Goal: Find specific page/section: Find specific page/section

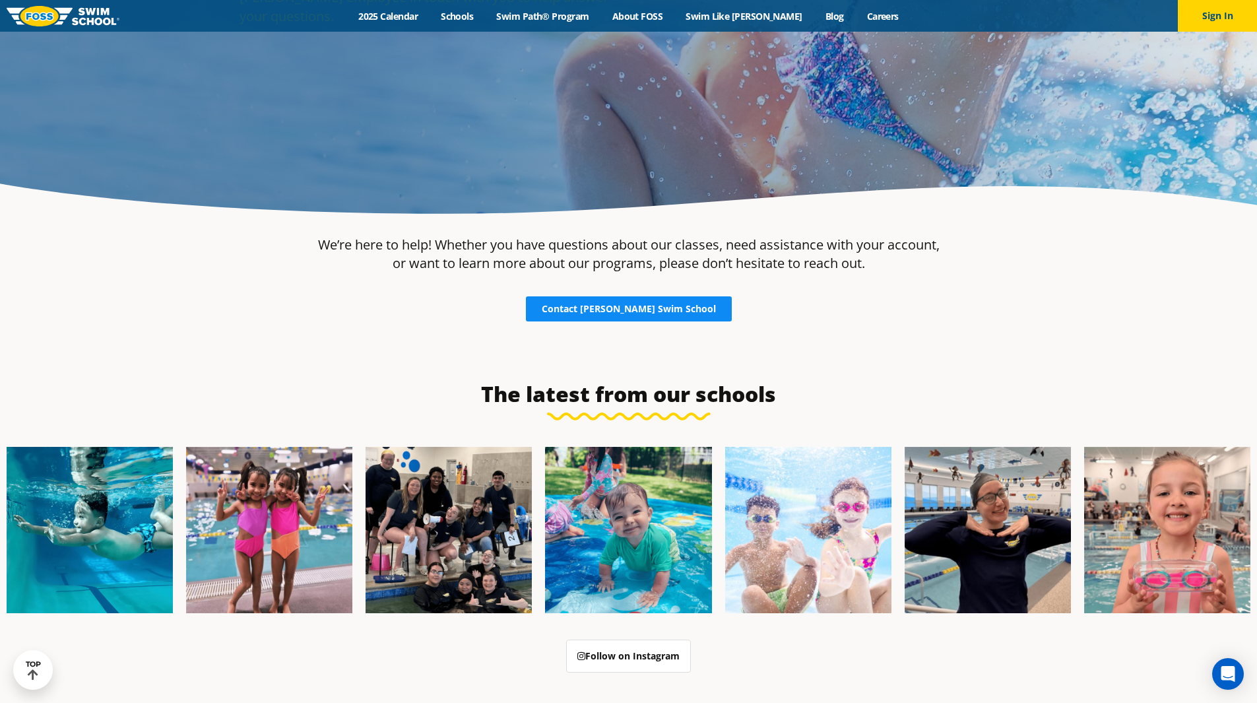
click at [659, 307] on span "Contact [PERSON_NAME] Swim School" at bounding box center [629, 308] width 174 height 9
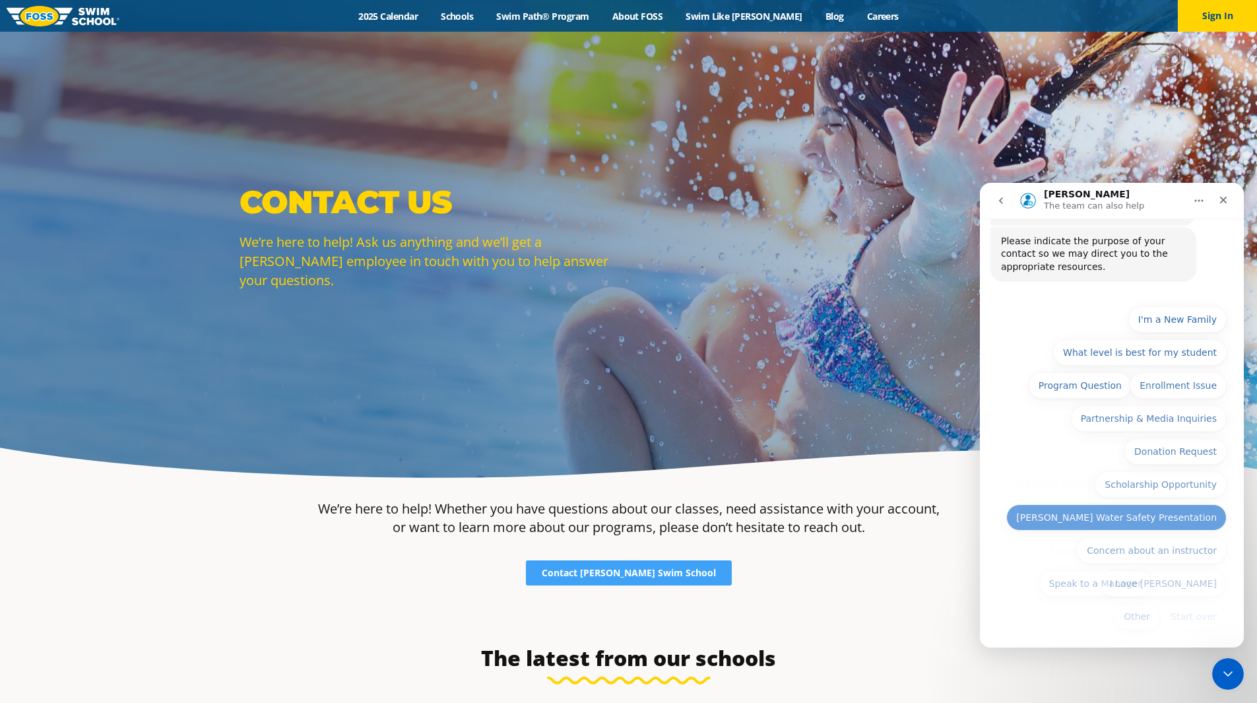
scroll to position [92, 0]
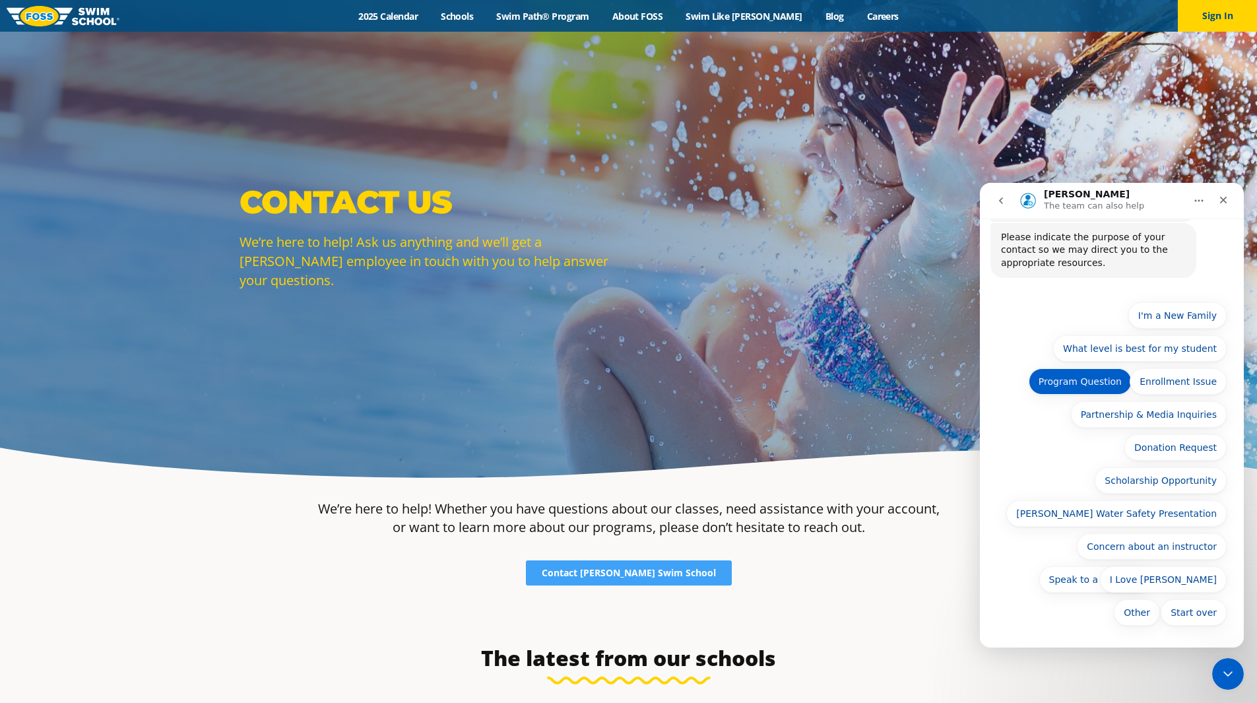
click at [1081, 391] on button "Program Question" at bounding box center [1080, 381] width 103 height 26
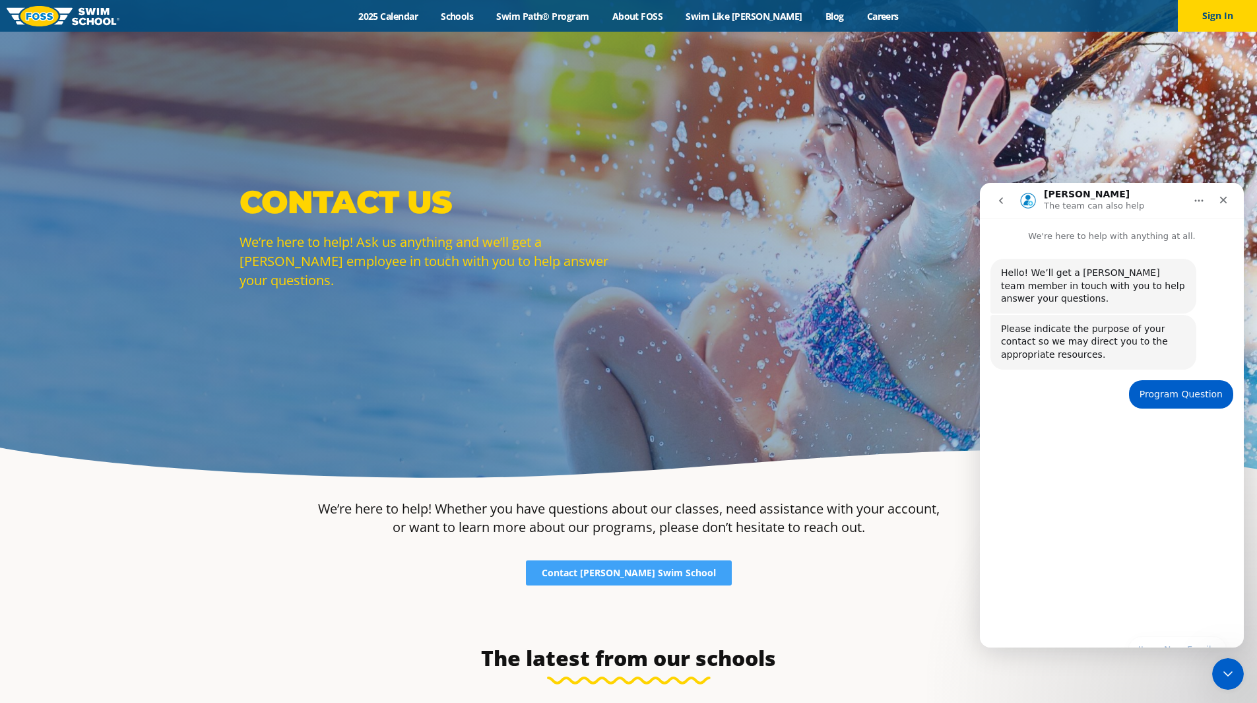
scroll to position [0, 0]
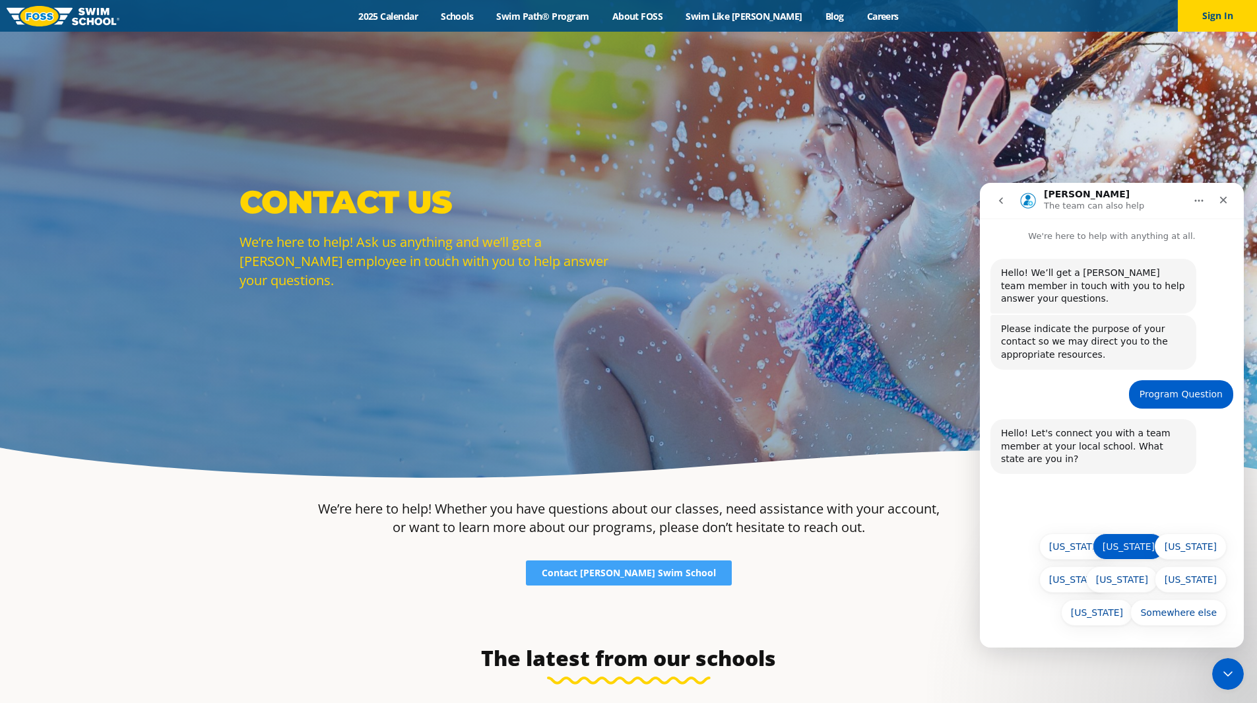
click at [1138, 551] on button "Illinois" at bounding box center [1129, 546] width 72 height 26
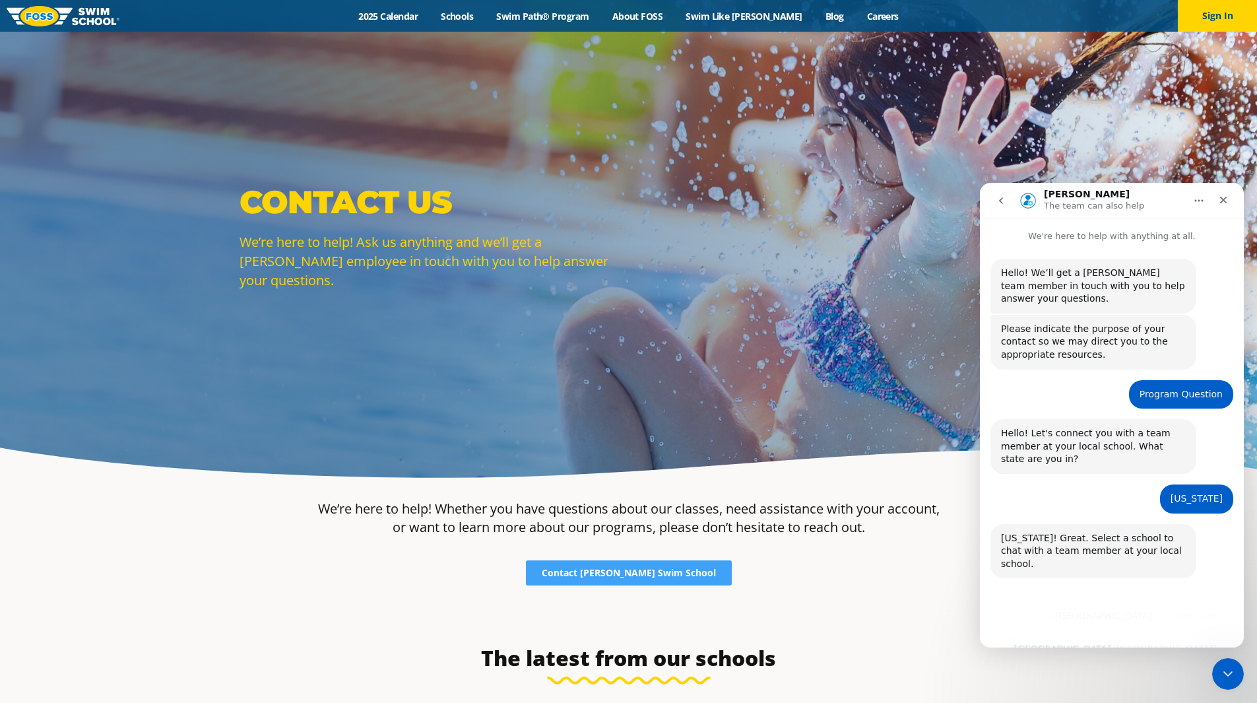
scroll to position [110, 0]
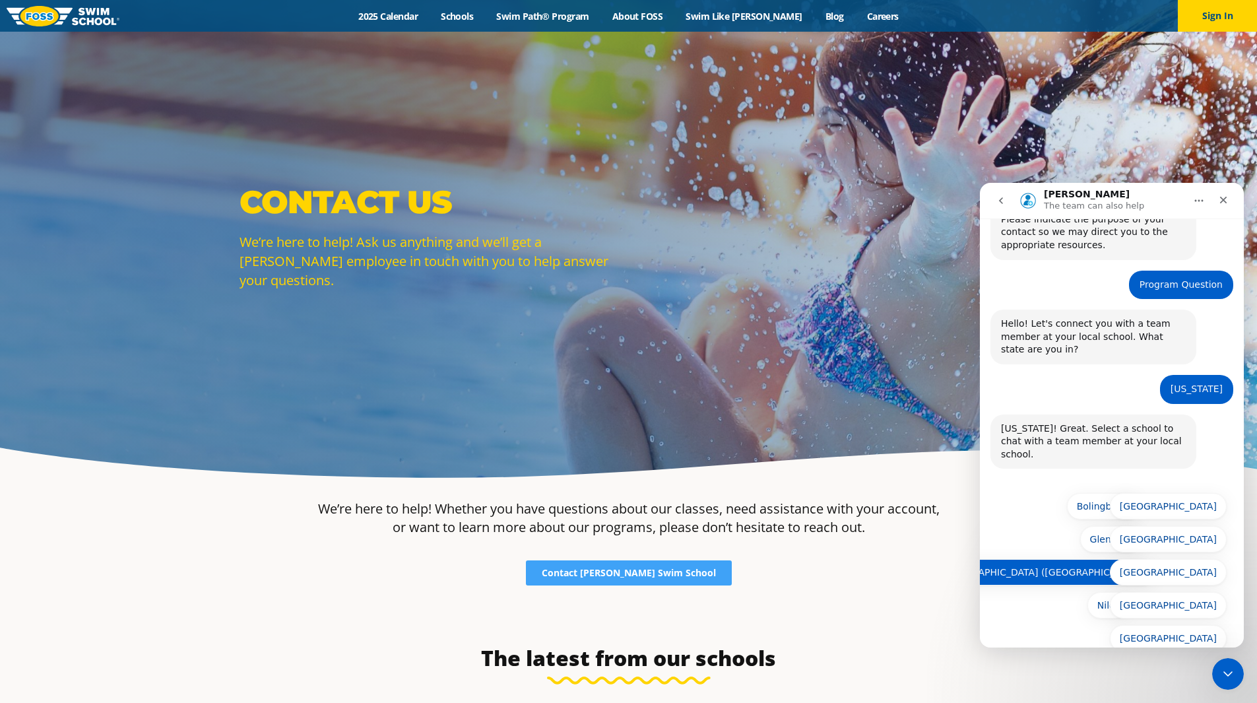
click at [1124, 559] on button "Lakeview (Chicago)" at bounding box center [1043, 572] width 224 height 26
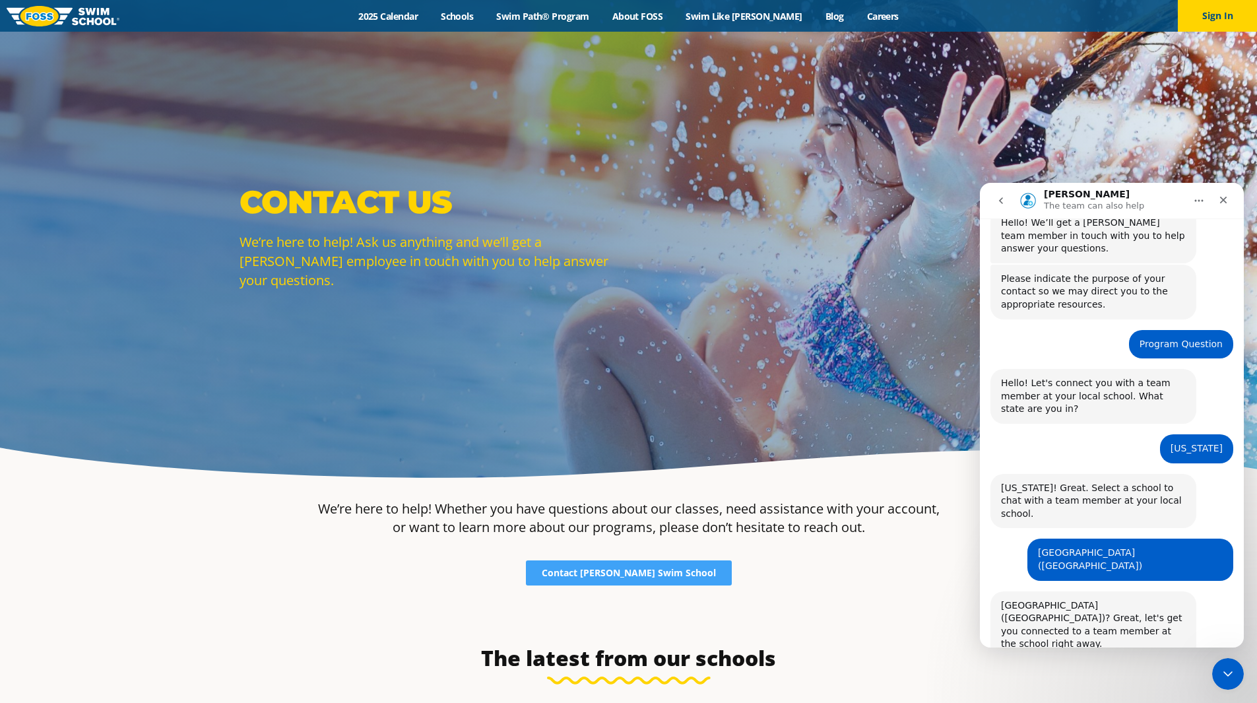
scroll to position [84, 0]
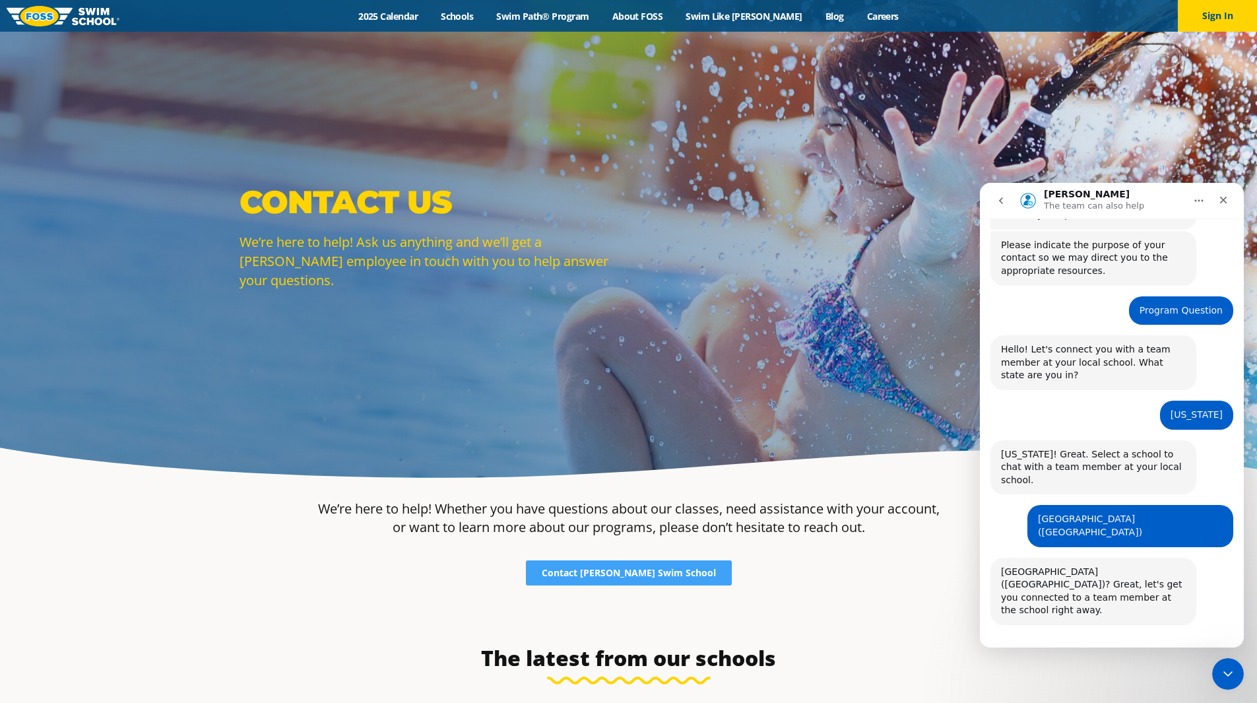
click at [1052, 641] on div "Start over Start over" at bounding box center [1112, 664] width 264 height 47
drag, startPoint x: 1127, startPoint y: 622, endPoint x: 1112, endPoint y: 644, distance: 27.1
click at [1127, 649] on div "Start over Start over" at bounding box center [1112, 666] width 230 height 34
click at [1060, 640] on div "Hello! We’ll get a FOSS team member in touch with you to help answer your quest…" at bounding box center [1112, 429] width 264 height 540
click at [1081, 565] on div "Lakeview (Chicago)? Great, let's get you connected to a team member at the scho…" at bounding box center [1093, 590] width 185 height 51
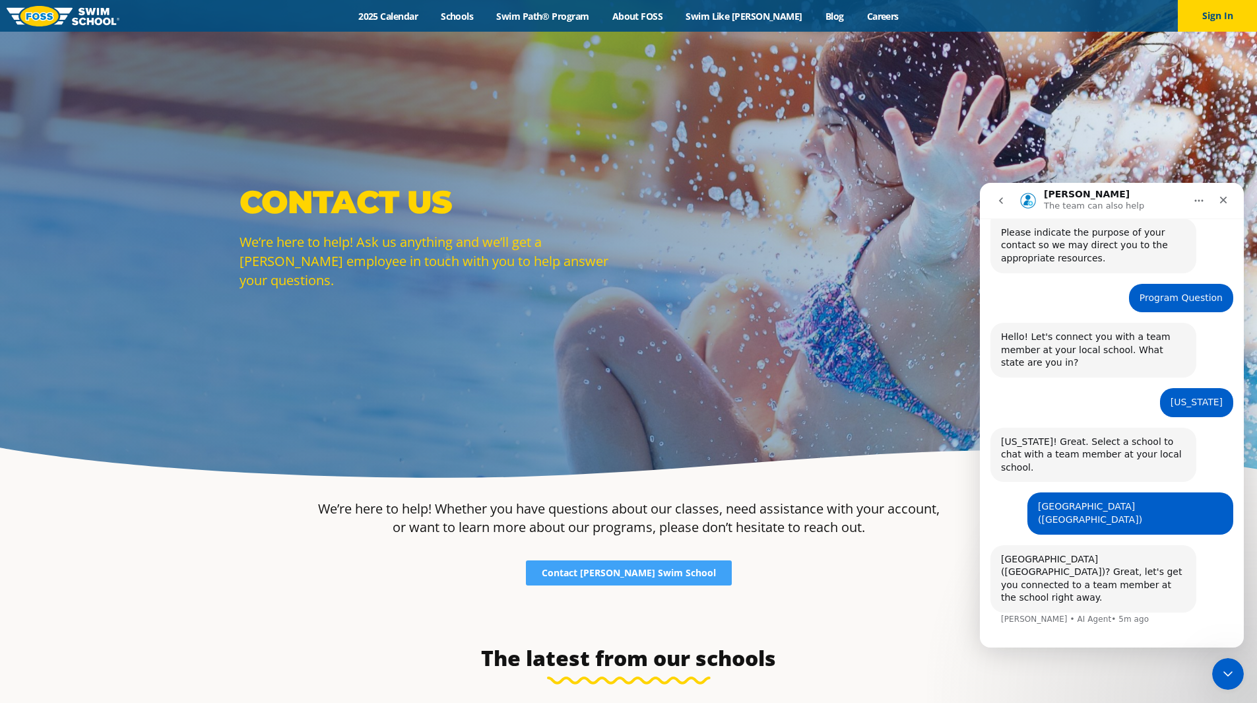
scroll to position [97, 0]
drag, startPoint x: 1092, startPoint y: 627, endPoint x: 1066, endPoint y: 639, distance: 28.9
click at [1091, 649] on div "Start over Start over" at bounding box center [1112, 666] width 230 height 34
click at [1064, 637] on div "Hello! We’ll get a FOSS team member in touch with you to help answer your quest…" at bounding box center [1112, 422] width 264 height 553
click at [993, 641] on div "Start over Start over" at bounding box center [1112, 664] width 264 height 47
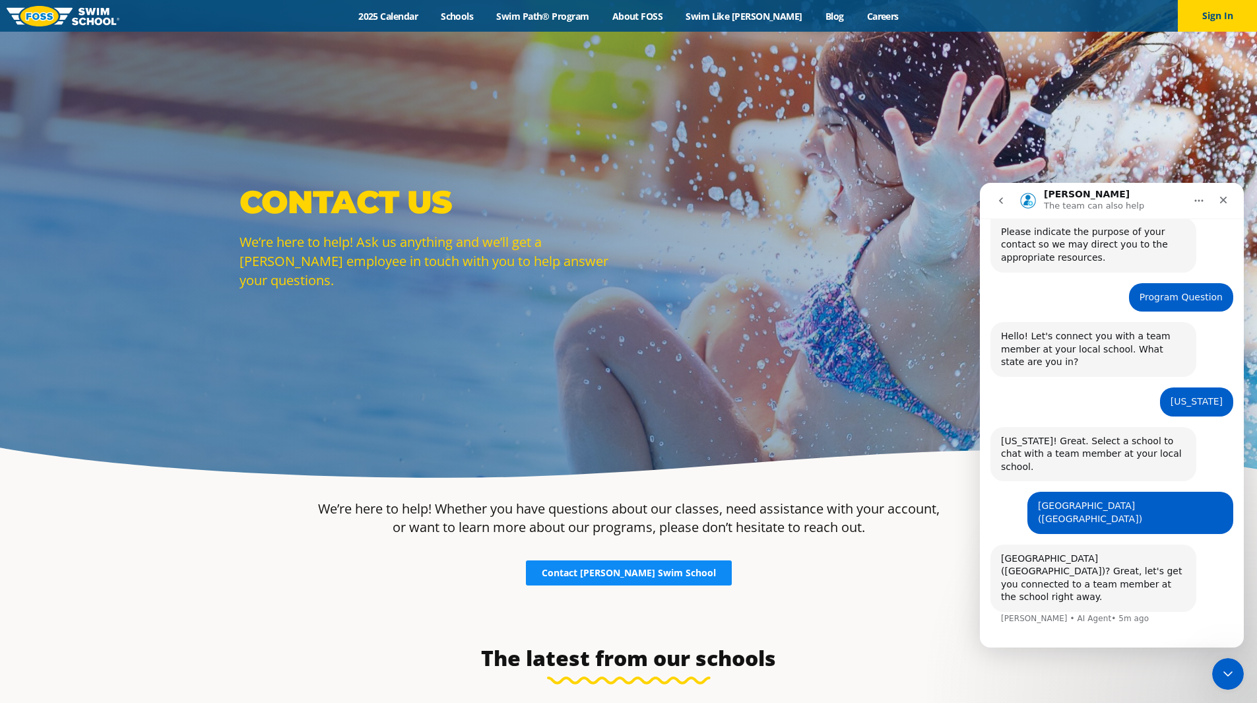
click at [663, 575] on span "Contact [PERSON_NAME] Swim School" at bounding box center [629, 572] width 174 height 9
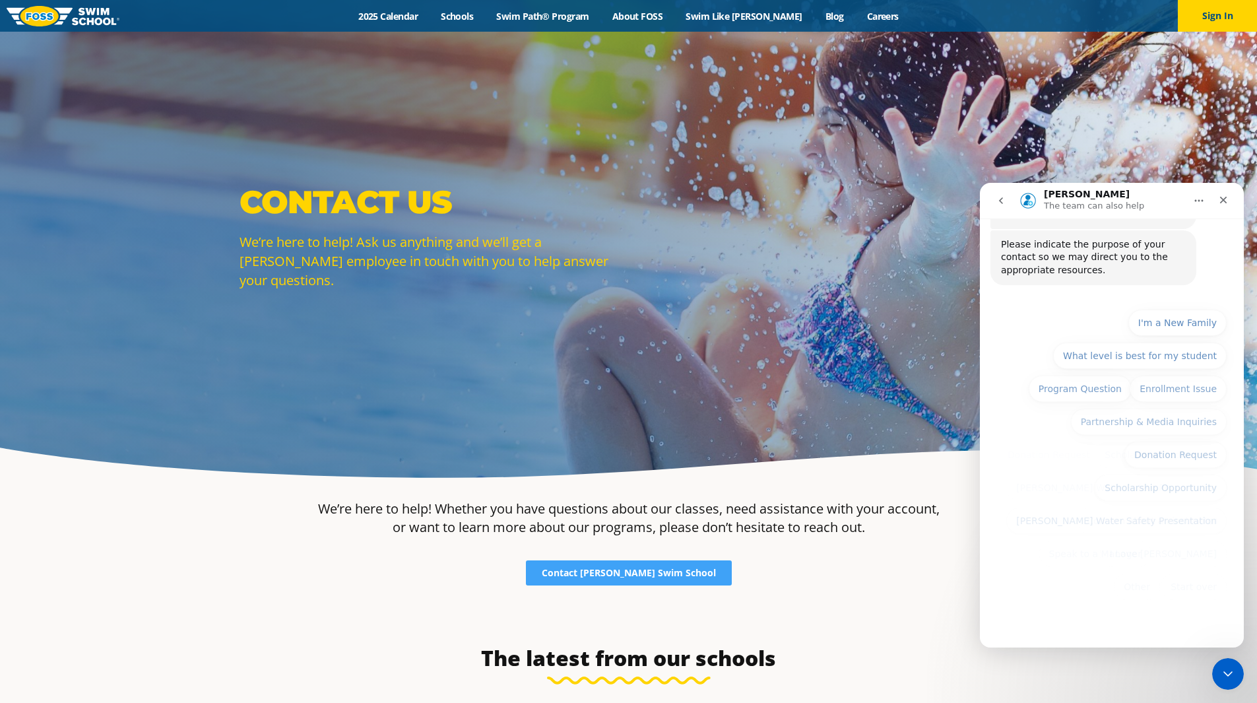
scroll to position [92, 0]
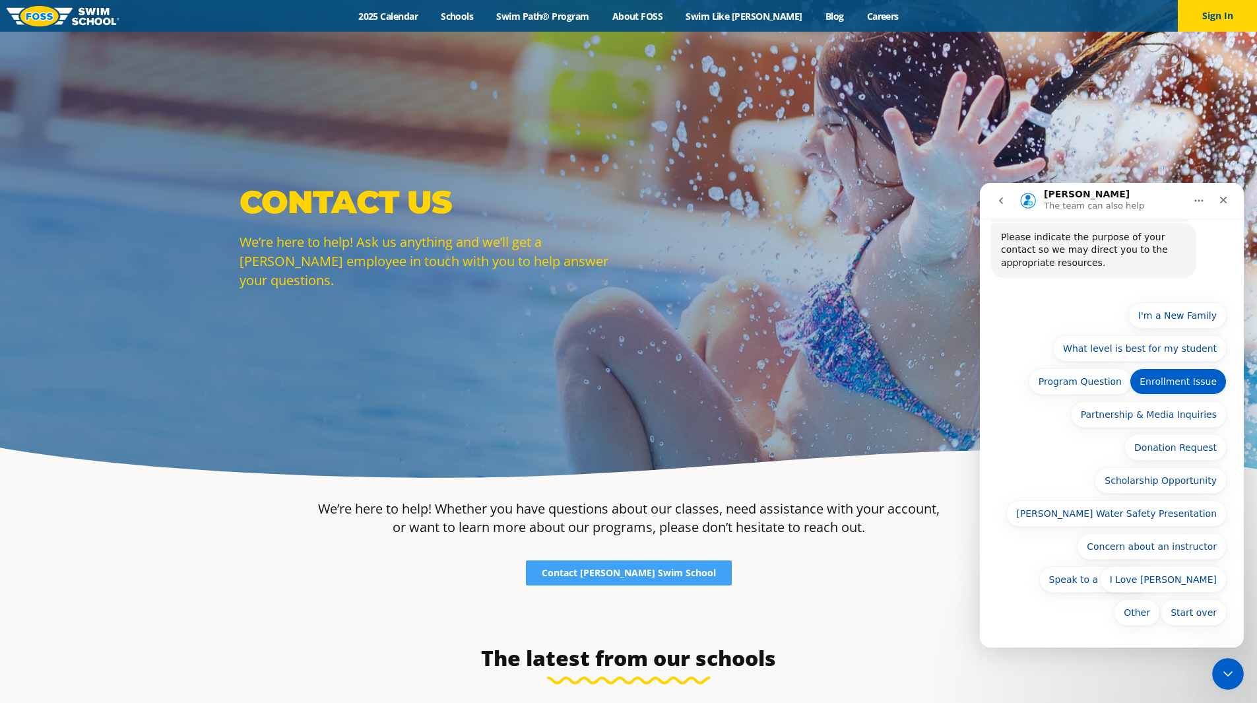
click at [1201, 385] on button "Enrollment Issue" at bounding box center [1178, 381] width 97 height 26
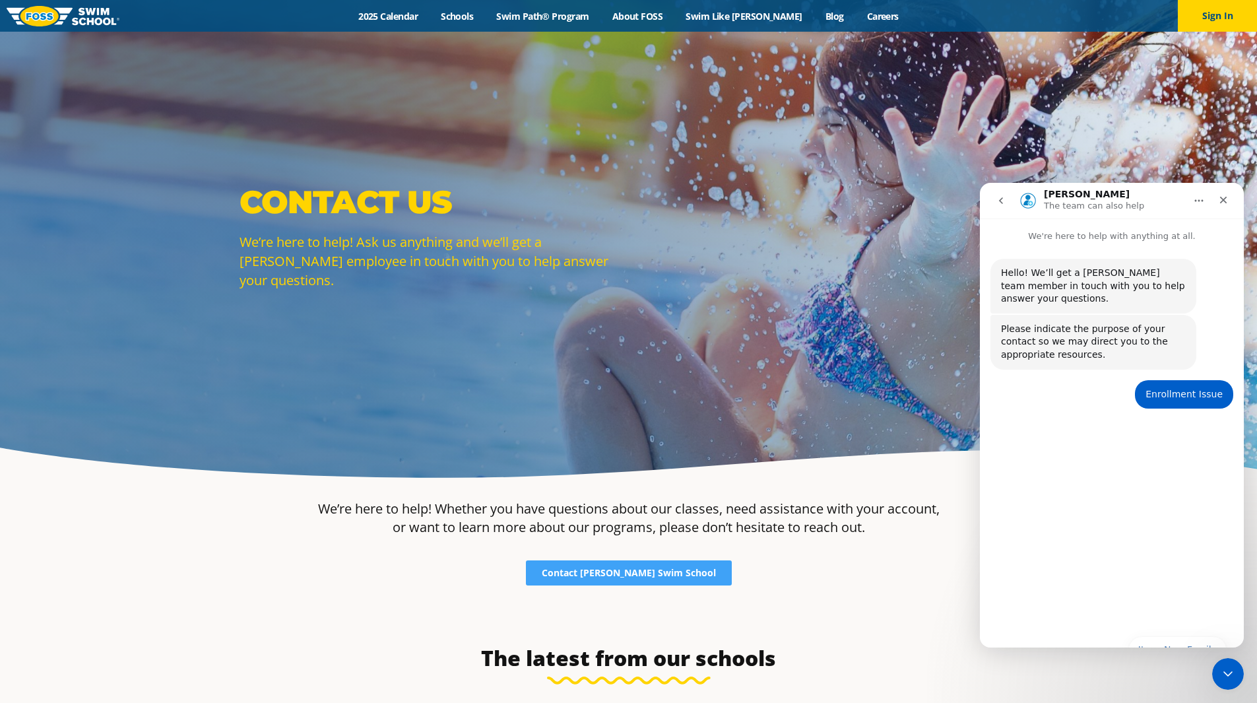
scroll to position [0, 0]
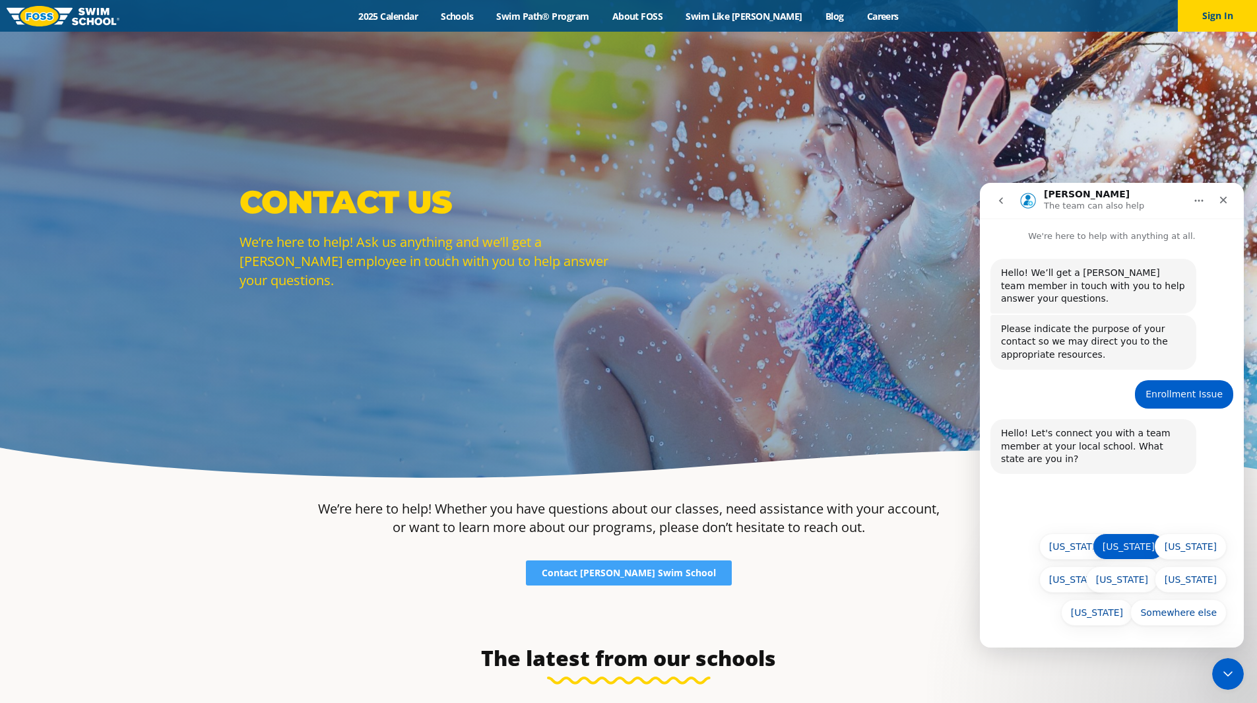
click at [1151, 540] on button "Illinois" at bounding box center [1129, 546] width 72 height 26
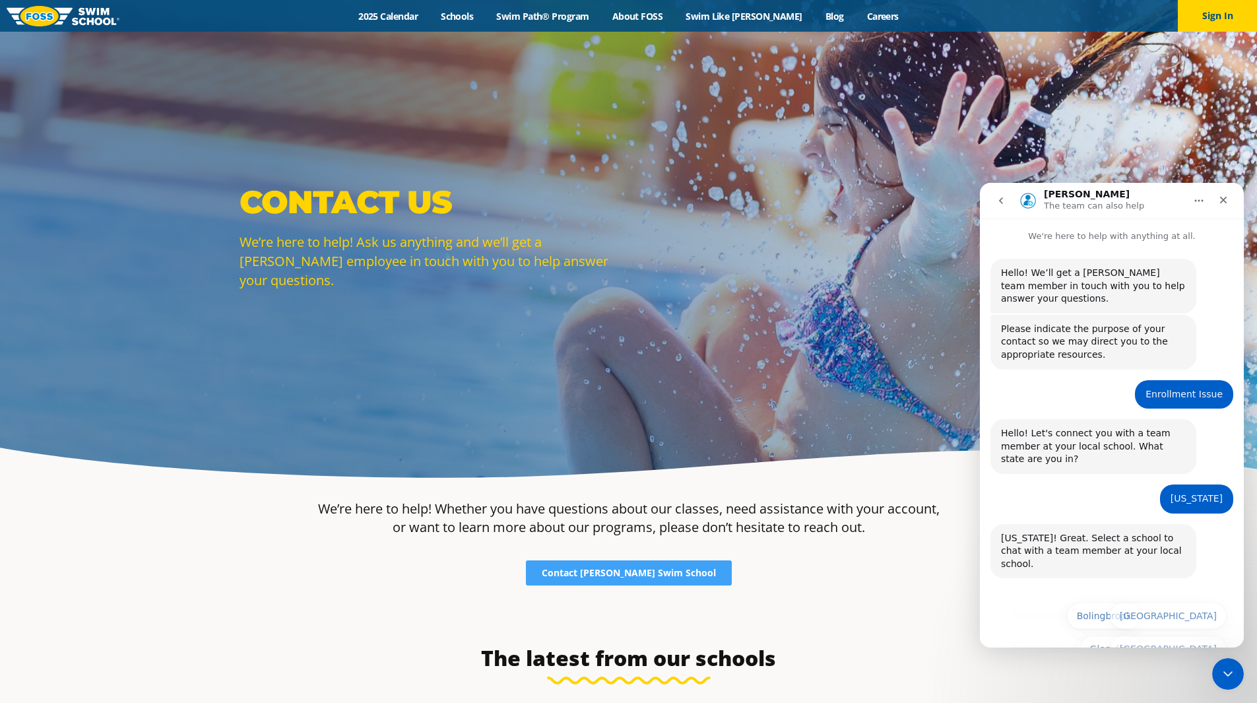
scroll to position [110, 0]
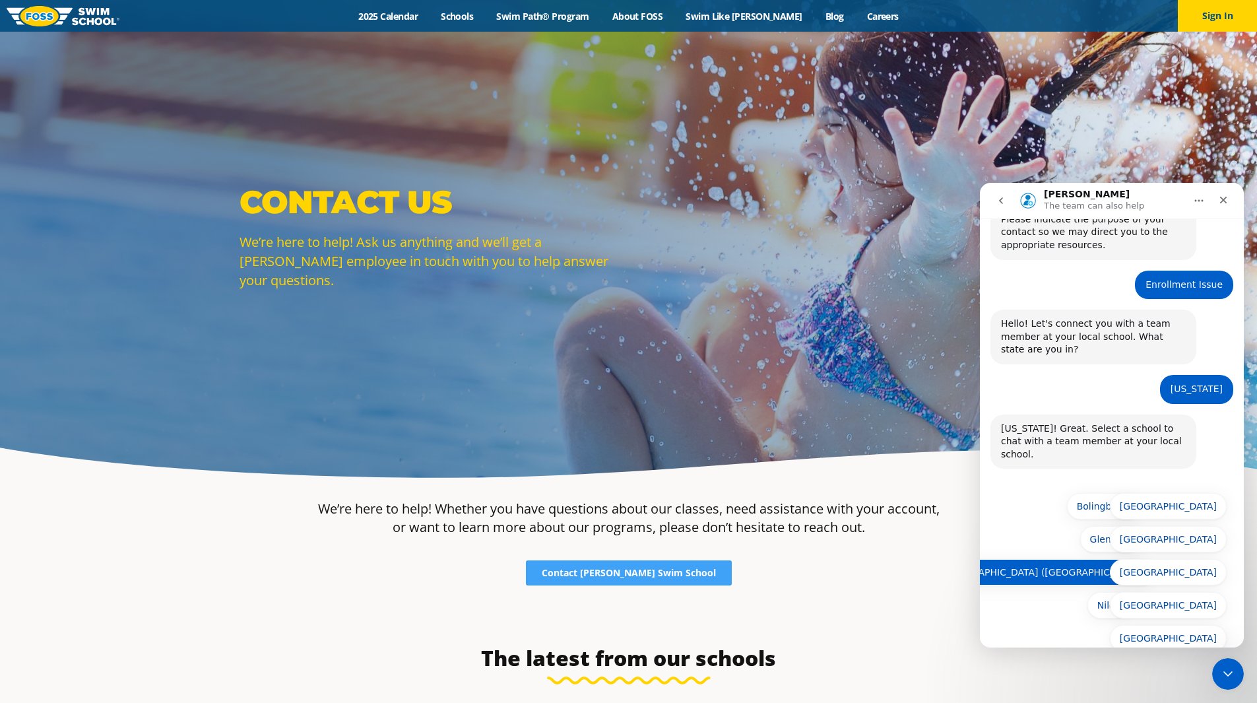
click at [1103, 559] on button "Lakeview (Chicago)" at bounding box center [1043, 572] width 224 height 26
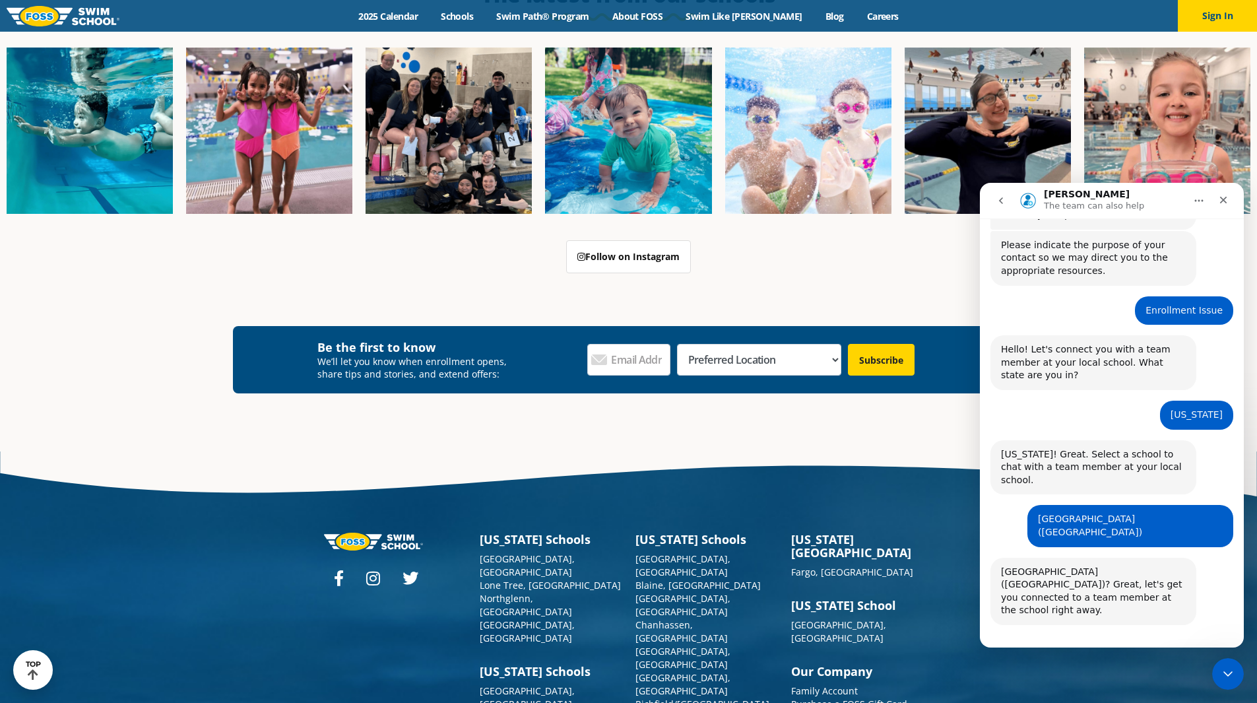
scroll to position [816, 0]
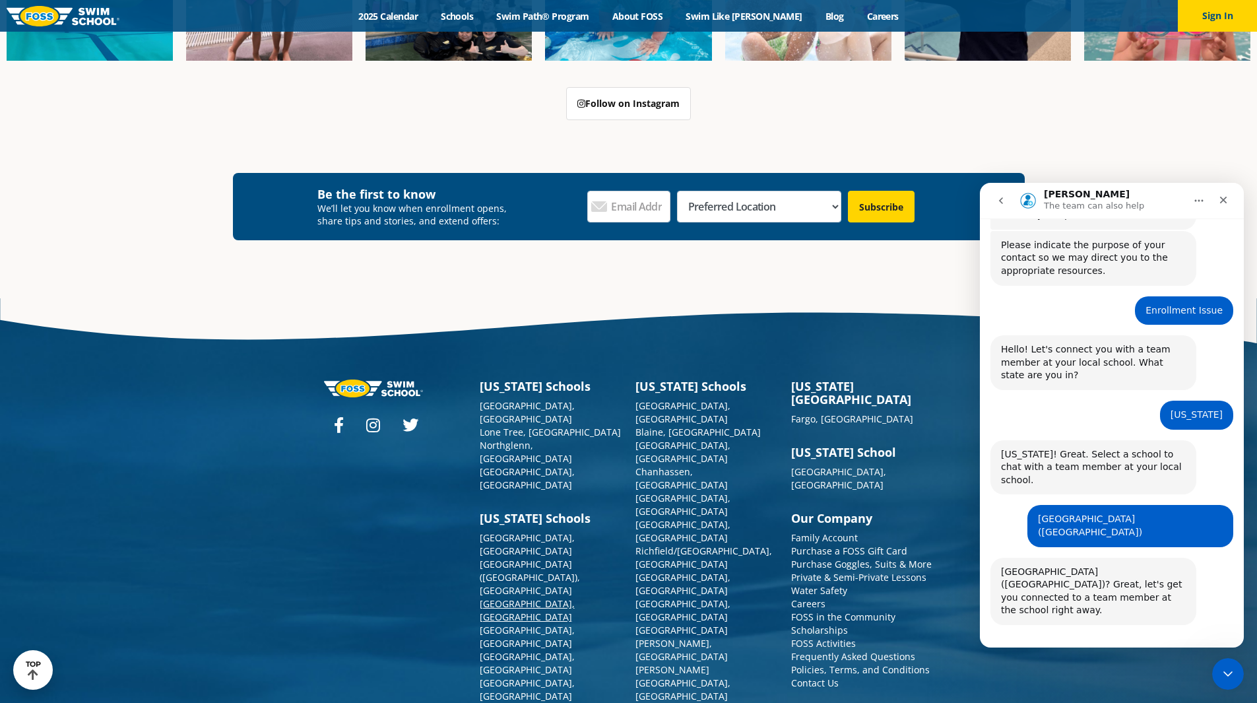
click at [509, 597] on link "[GEOGRAPHIC_DATA], [GEOGRAPHIC_DATA]" at bounding box center [527, 610] width 95 height 26
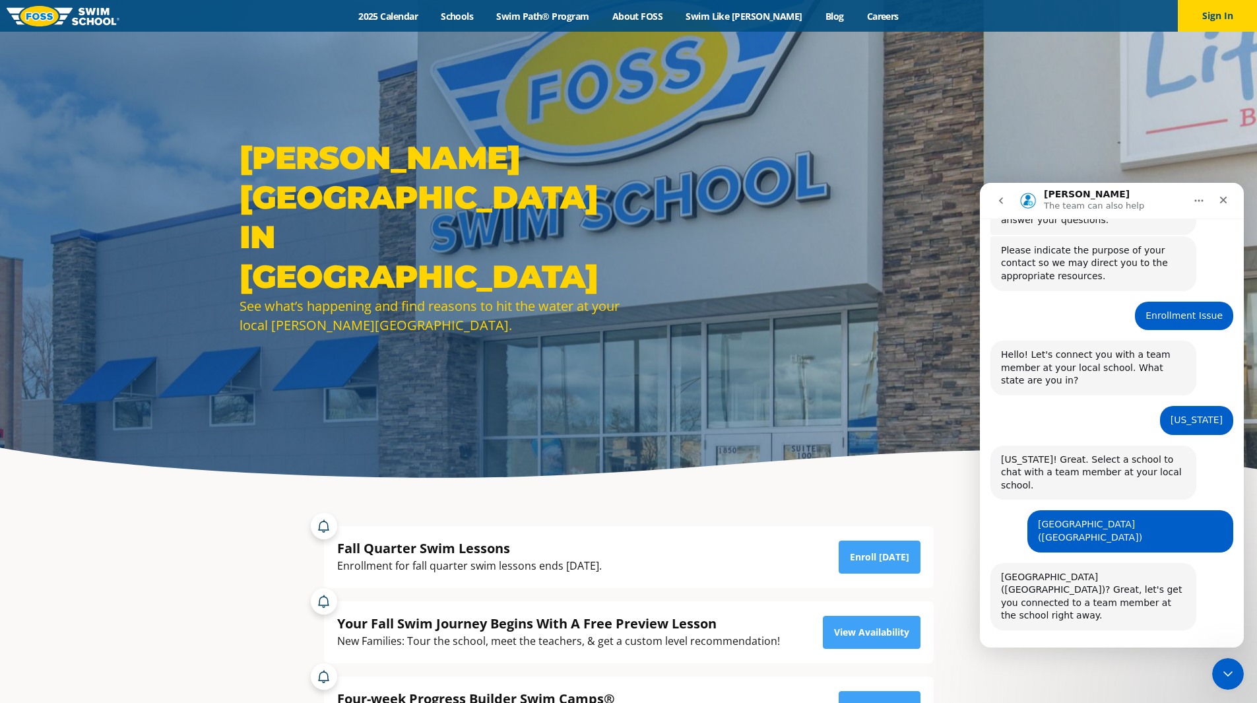
scroll to position [84, 0]
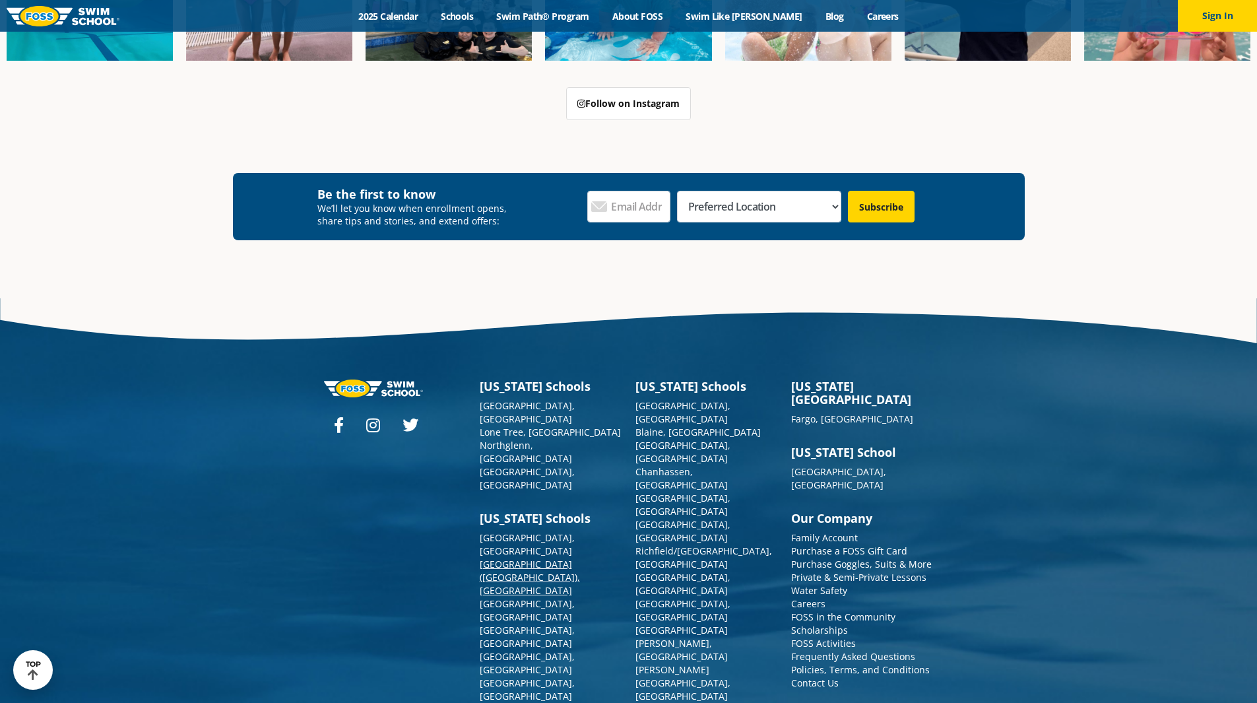
click at [512, 558] on link "[GEOGRAPHIC_DATA] ([GEOGRAPHIC_DATA]), [GEOGRAPHIC_DATA]" at bounding box center [530, 577] width 100 height 39
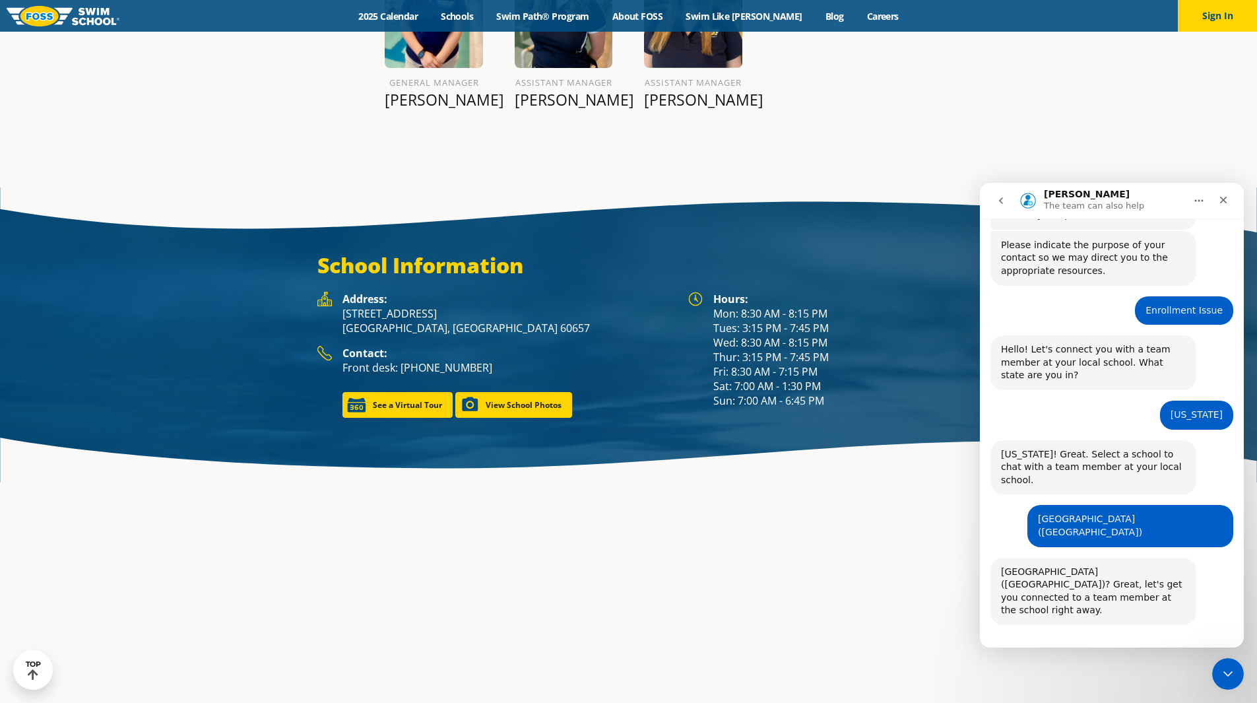
scroll to position [1895, 0]
